Goal: Task Accomplishment & Management: Manage account settings

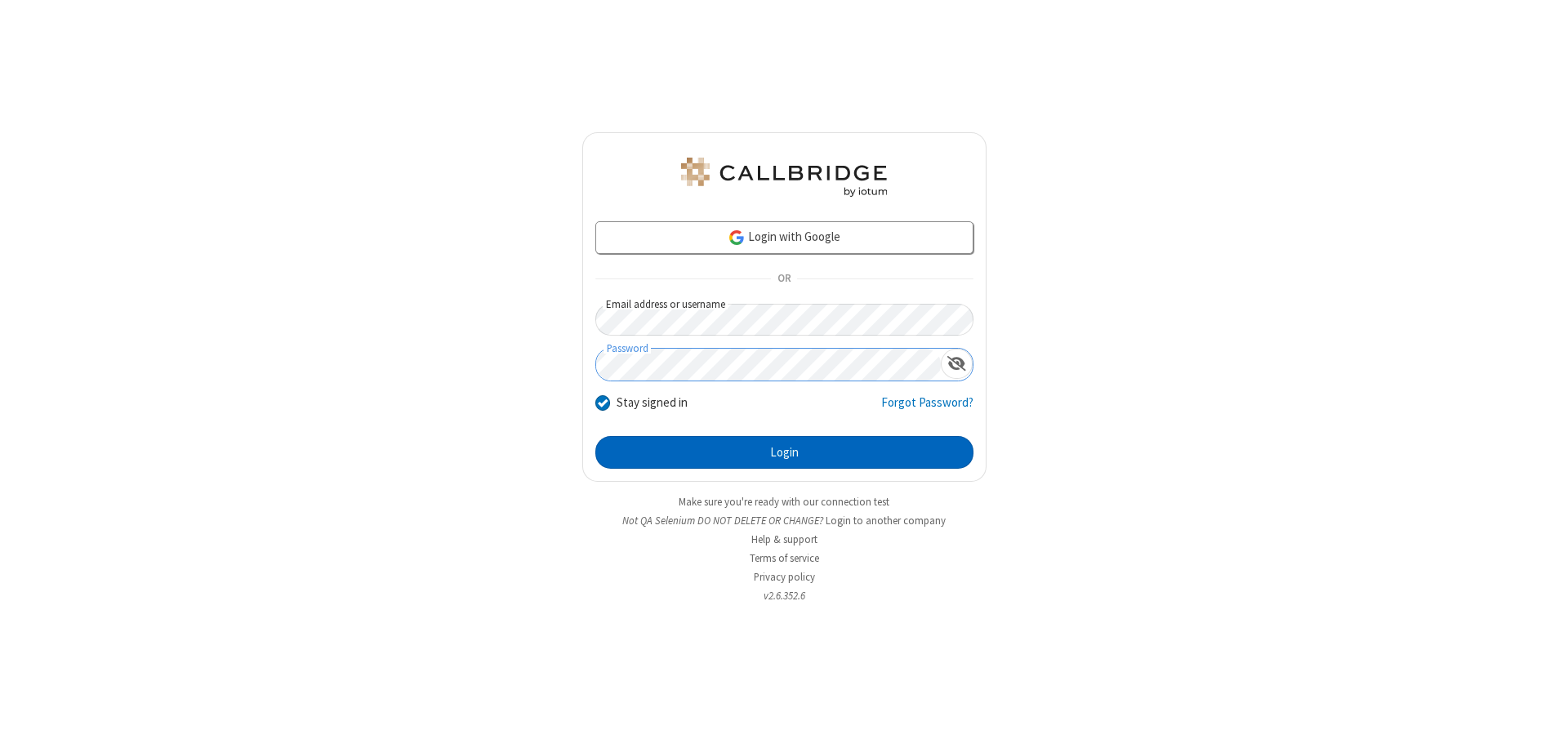
click at [784, 453] on button "Login" at bounding box center [784, 452] width 378 height 33
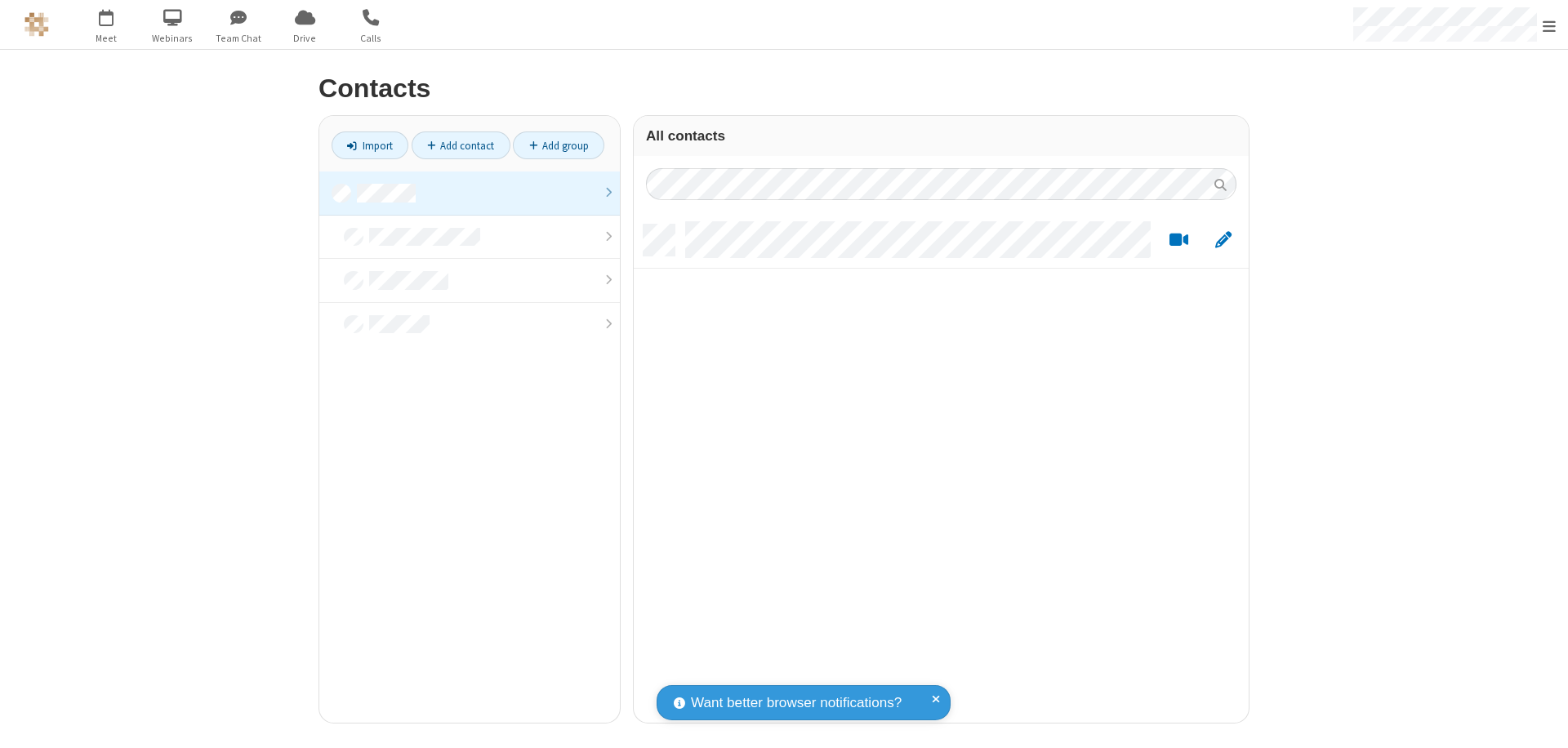
scroll to position [498, 603]
click at [470, 193] on link at bounding box center [470, 194] width 301 height 44
click at [460, 145] on link "Add contact" at bounding box center [461, 145] width 99 height 28
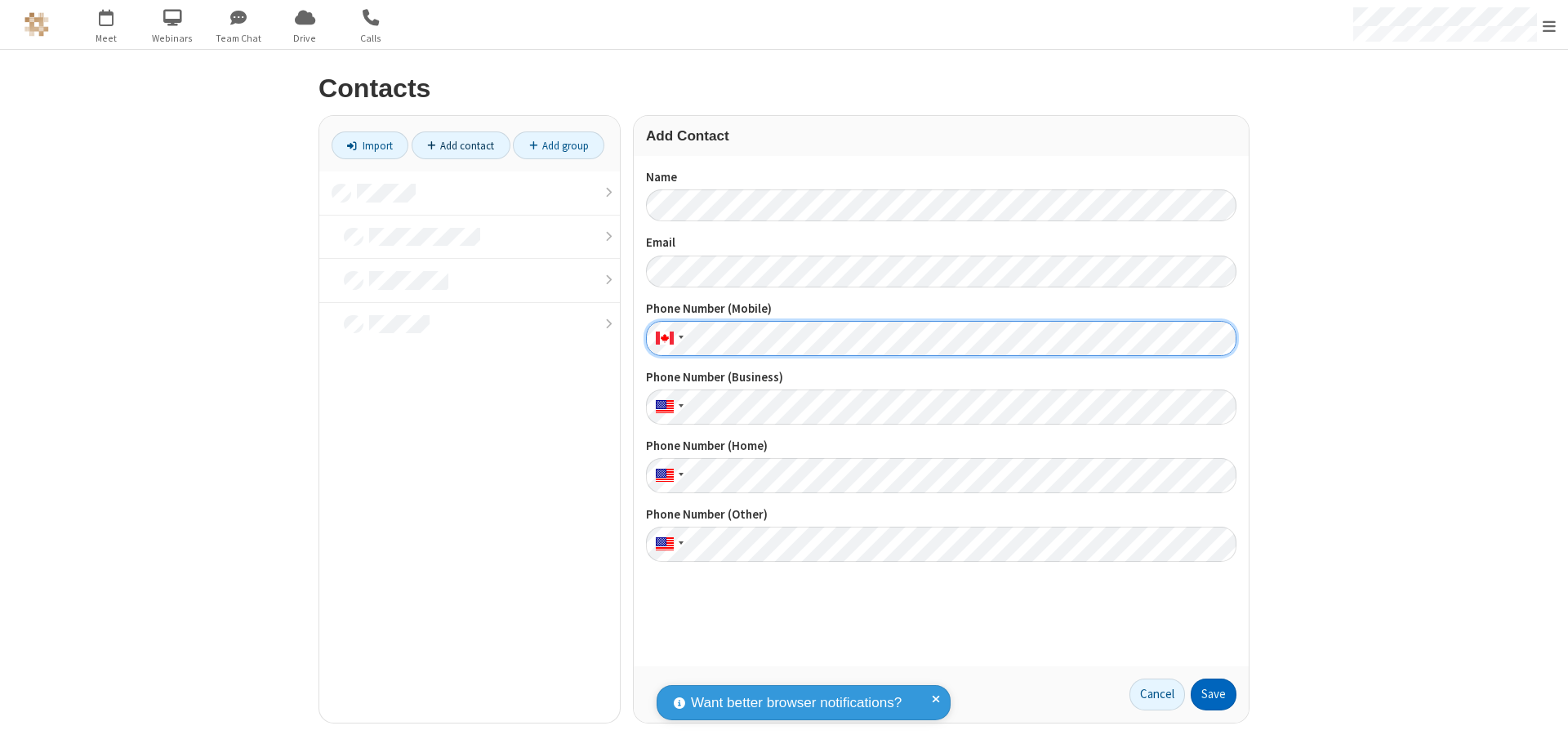
click at [1214, 694] on button "Save" at bounding box center [1213, 695] width 46 height 33
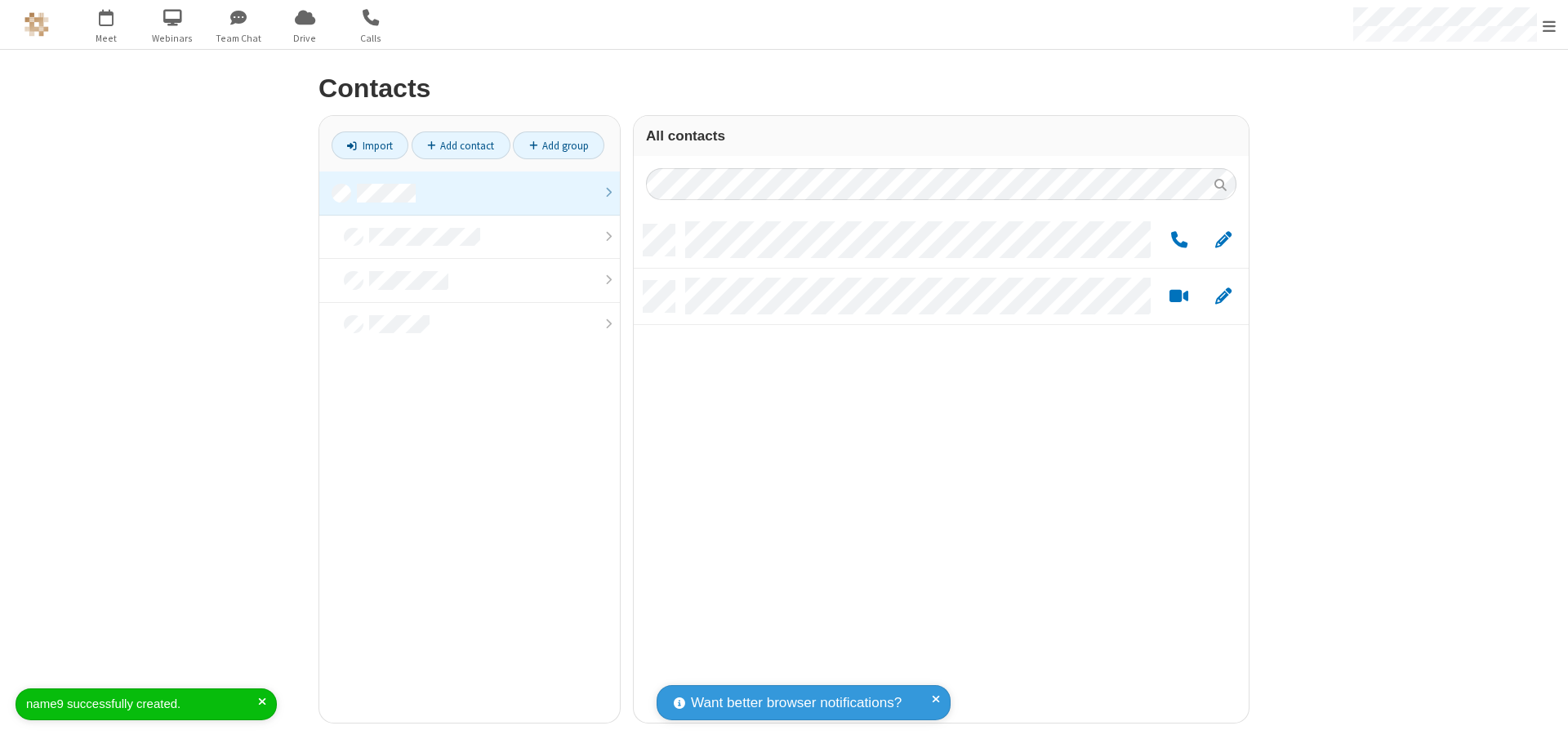
scroll to position [498, 603]
click at [460, 145] on link "Add contact" at bounding box center [461, 145] width 99 height 28
